Goal: Task Accomplishment & Management: Complete application form

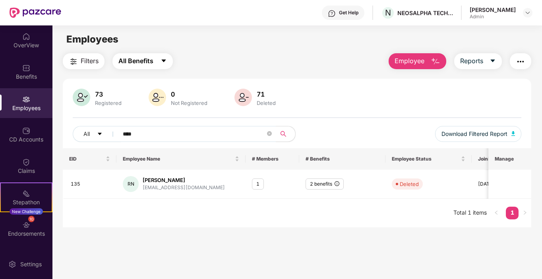
click at [150, 55] on button "All Benefits" at bounding box center [142, 61] width 60 height 16
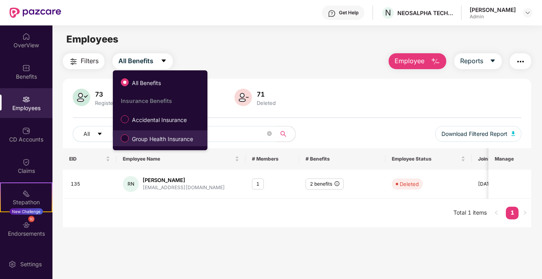
click at [162, 136] on span "Group Health Insurance" at bounding box center [163, 139] width 68 height 9
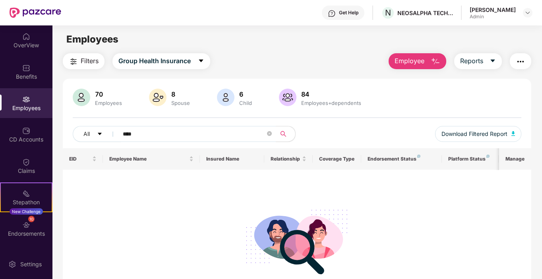
click at [421, 63] on span "Employee" at bounding box center [409, 61] width 30 height 10
click at [161, 60] on span "Group Health Insurance" at bounding box center [154, 61] width 72 height 10
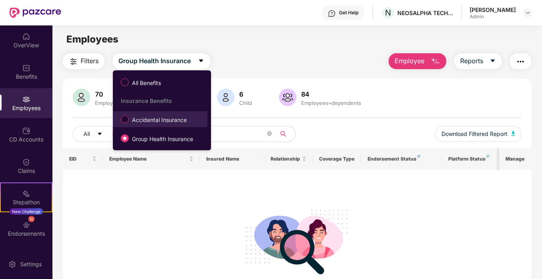
click at [170, 121] on span "Accidental Insurance" at bounding box center [159, 120] width 61 height 9
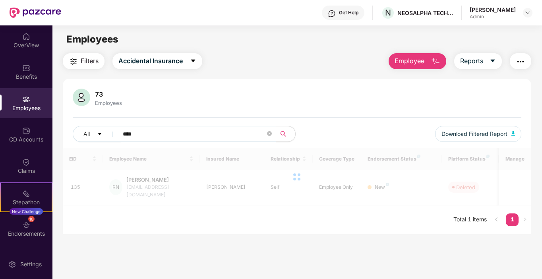
drag, startPoint x: 423, startPoint y: 60, endPoint x: 419, endPoint y: 62, distance: 4.3
click at [423, 60] on span "Employee" at bounding box center [409, 61] width 30 height 10
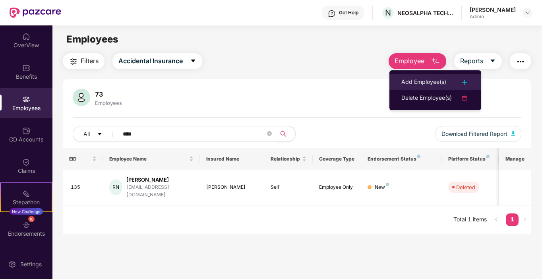
click at [432, 77] on div "Add Employee(s)" at bounding box center [423, 82] width 45 height 10
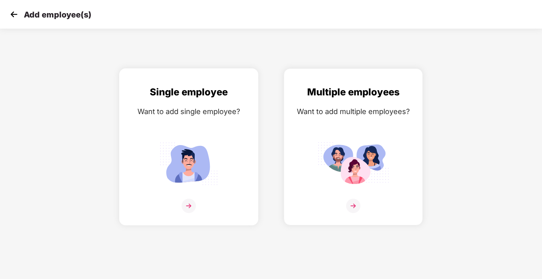
click at [185, 199] on img at bounding box center [189, 206] width 14 height 14
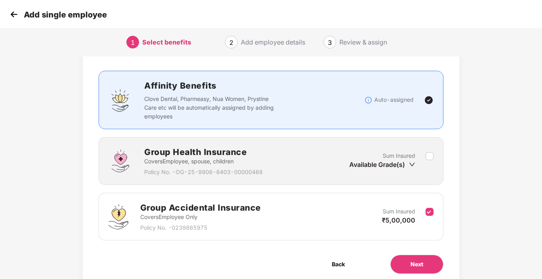
scroll to position [70, 0]
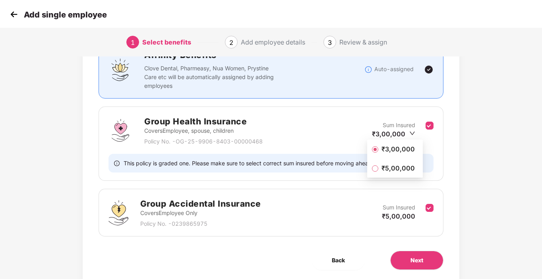
click at [387, 147] on span "₹3,00,000" at bounding box center [398, 149] width 40 height 9
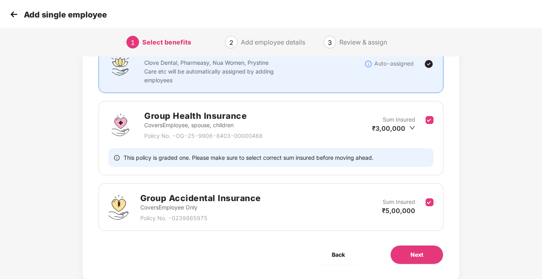
scroll to position [57, 0]
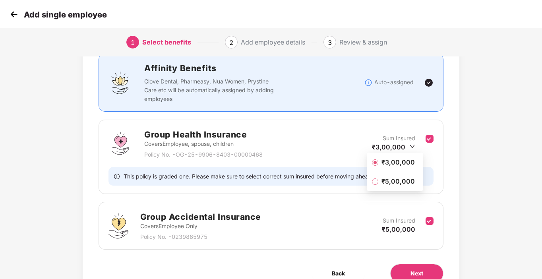
click at [413, 146] on icon "down" at bounding box center [411, 147] width 5 height 4
click at [319, 168] on div "This policy is graded one. Please make sure to select correct sum insured befor…" at bounding box center [270, 176] width 324 height 19
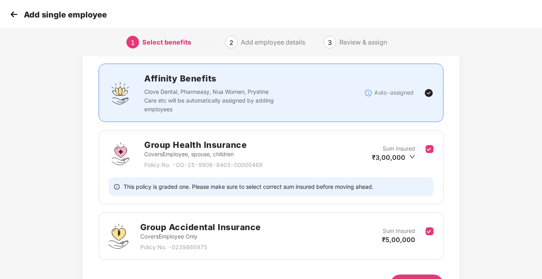
scroll to position [0, 0]
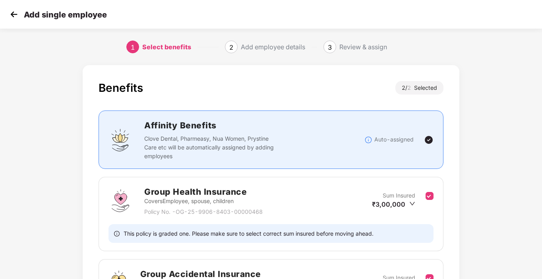
click at [239, 40] on div "1 Select benefits 2 Add employee details 3 Review & assign" at bounding box center [271, 47] width 542 height 29
click at [234, 45] on div "2" at bounding box center [231, 47] width 13 height 13
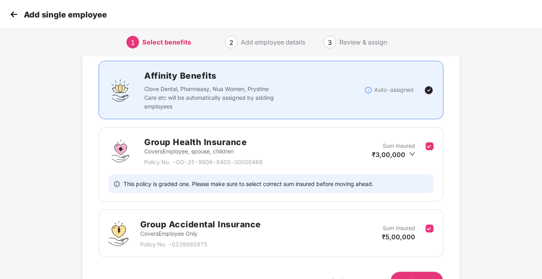
scroll to position [97, 0]
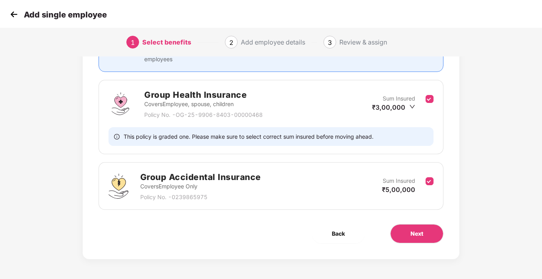
click at [412, 106] on icon "down" at bounding box center [412, 107] width 6 height 6
click at [409, 124] on span "₹3,00,000" at bounding box center [398, 122] width 40 height 9
click at [428, 118] on div "Group Health Insurance Covers Employee, spouse, children Policy No. - OG-25-990…" at bounding box center [270, 103] width 324 height 31
click at [335, 230] on span "Back" at bounding box center [338, 233] width 13 height 9
